Goal: Share content

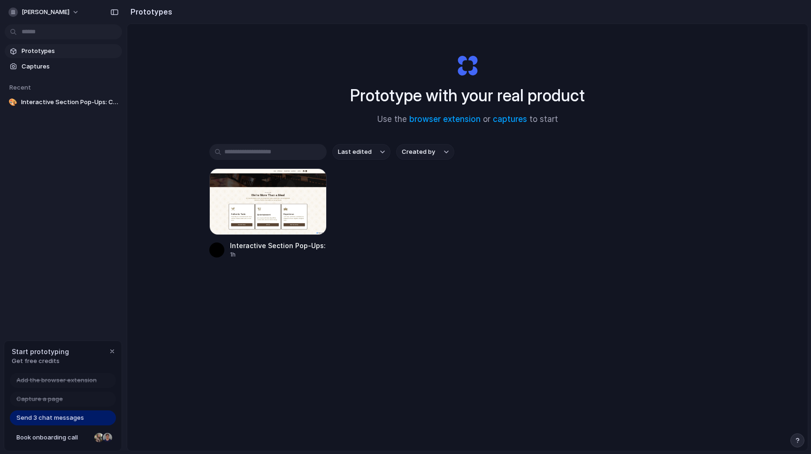
click at [197, 88] on div "Prototype with your real product Use the browser extension or captures to start…" at bounding box center [467, 262] width 680 height 477
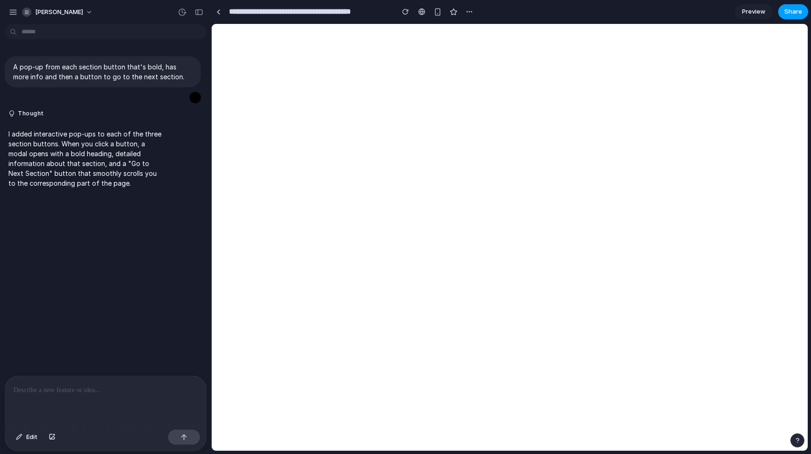
click at [796, 17] on button "Share" at bounding box center [793, 11] width 30 height 15
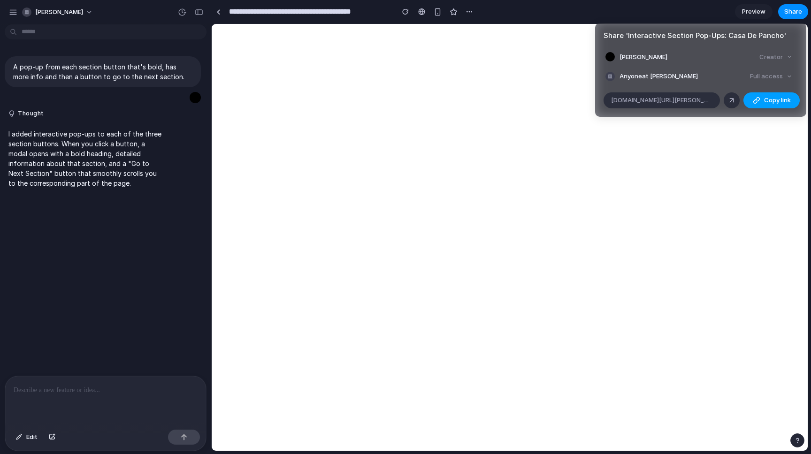
click at [770, 102] on span "Copy link" at bounding box center [777, 100] width 27 height 9
click at [774, 76] on div "Full access" at bounding box center [771, 76] width 50 height 13
click at [755, 98] on div "button" at bounding box center [757, 101] width 8 height 8
click at [729, 99] on div at bounding box center [731, 100] width 8 height 8
